Goal: Entertainment & Leisure: Consume media (video, audio)

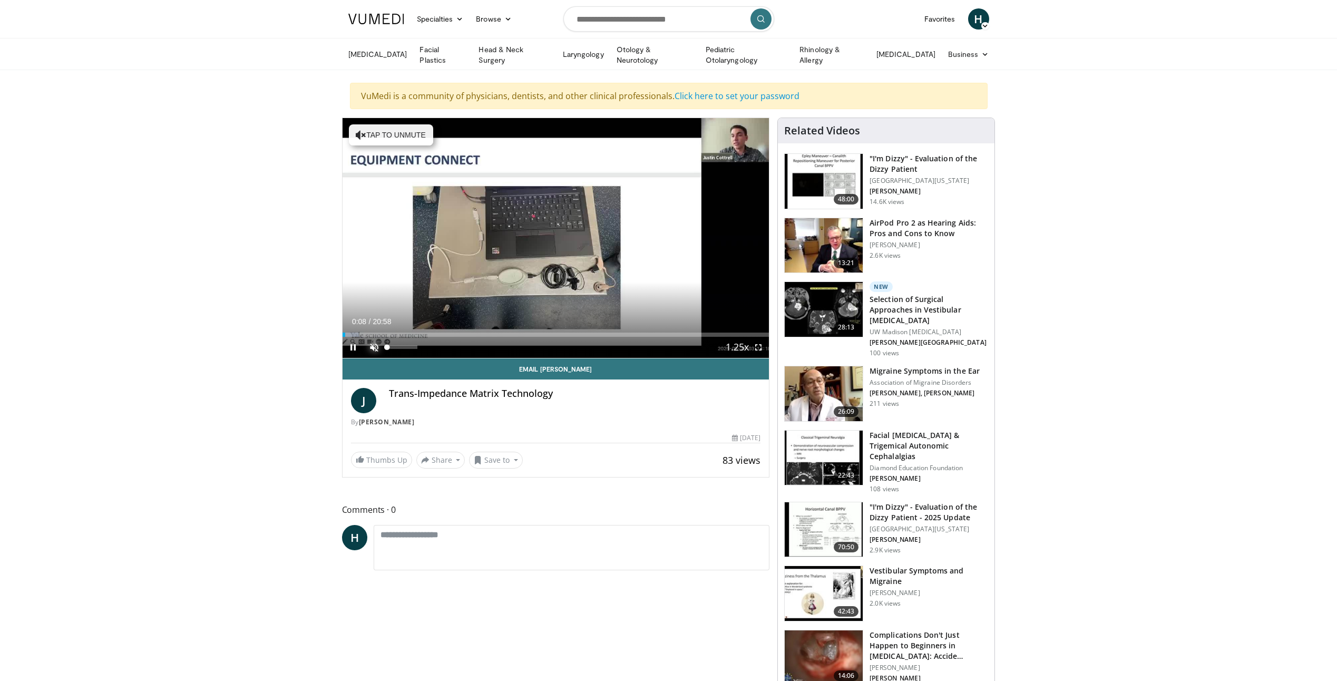
click at [373, 342] on span "Video Player" at bounding box center [374, 347] width 21 height 21
click at [758, 346] on span "Video Player" at bounding box center [758, 347] width 21 height 21
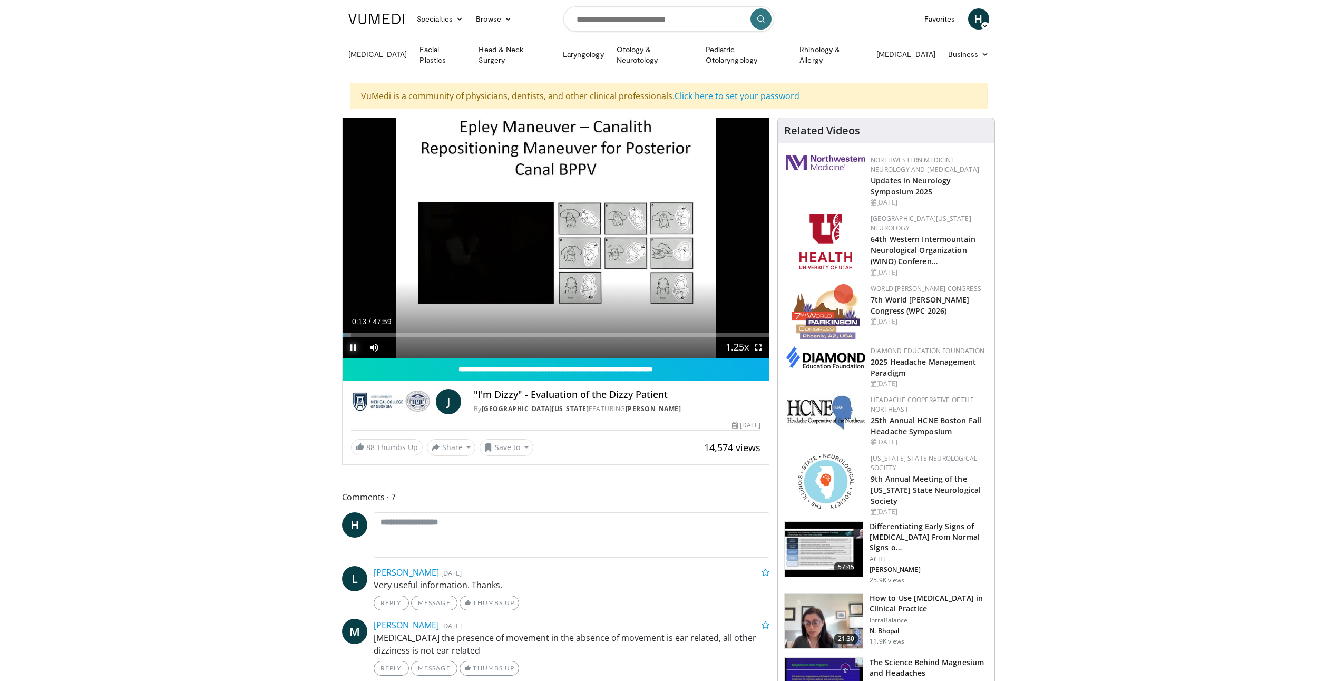
click at [350, 344] on span "Video Player" at bounding box center [352, 347] width 21 height 21
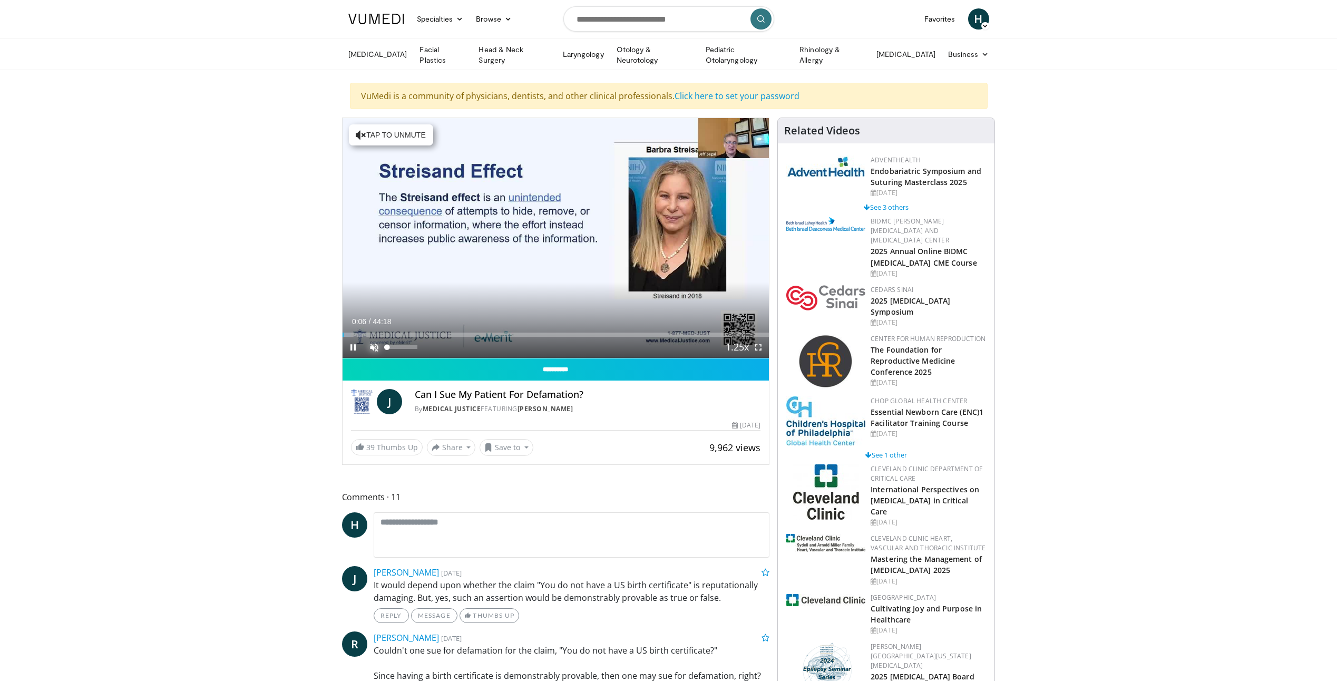
click at [374, 343] on span "Video Player" at bounding box center [374, 347] width 21 height 21
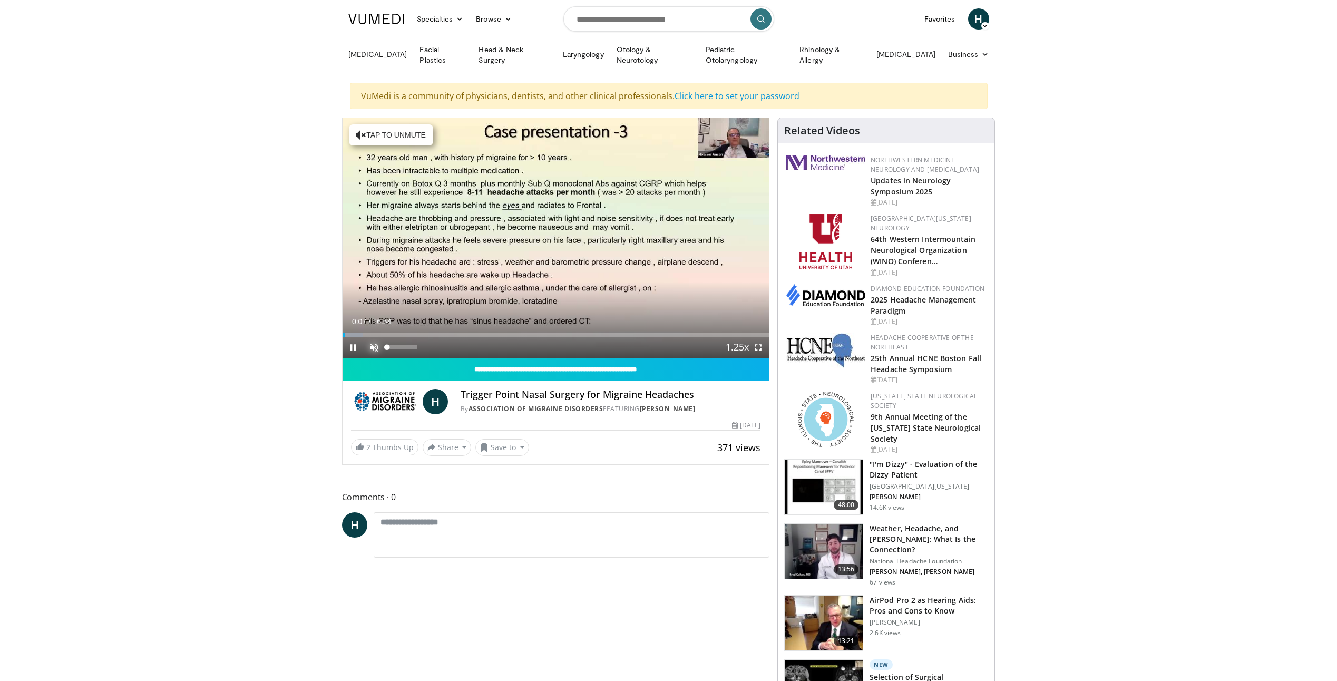
click at [371, 338] on span "Video Player" at bounding box center [374, 347] width 21 height 21
